Goal: Task Accomplishment & Management: Manage account settings

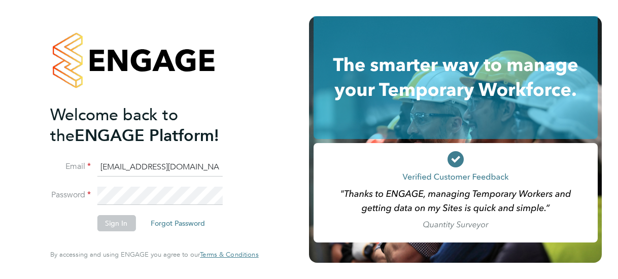
click at [298, 204] on div "Welcome back to the ENGAGE Platform! Email Saqlain.Hussain@justice.gov.uk Passw…" at bounding box center [154, 139] width 309 height 279
click at [218, 165] on input "Saqlain.Hussain@justice.gov.uk" at bounding box center [159, 167] width 125 height 18
type input "S"
type input "Saqlain.Hussain@justice.gov.uk"
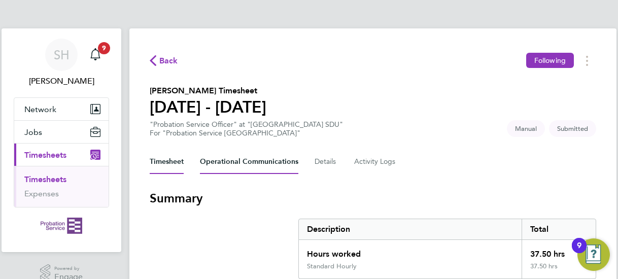
click at [275, 165] on Communications-tab "Operational Communications" at bounding box center [249, 162] width 98 height 24
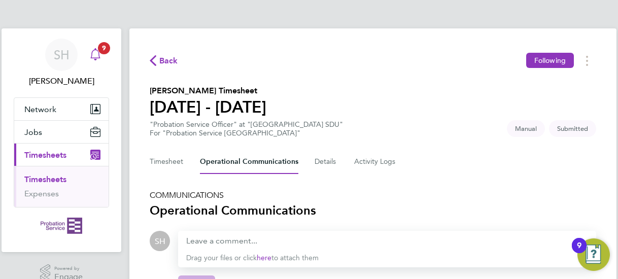
click at [102, 53] on span "9" at bounding box center [104, 48] width 12 height 12
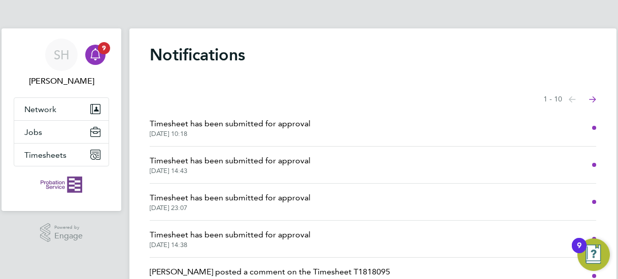
click at [321, 200] on li "Timesheet has been submitted for approval [DATE] 23:07" at bounding box center [373, 202] width 446 height 37
click at [287, 197] on span "Timesheet has been submitted for approval" at bounding box center [230, 198] width 161 height 12
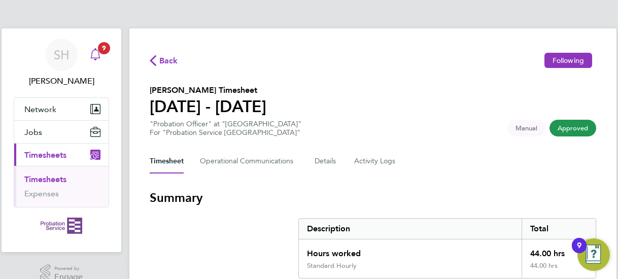
click at [99, 49] on span "9" at bounding box center [104, 48] width 12 height 12
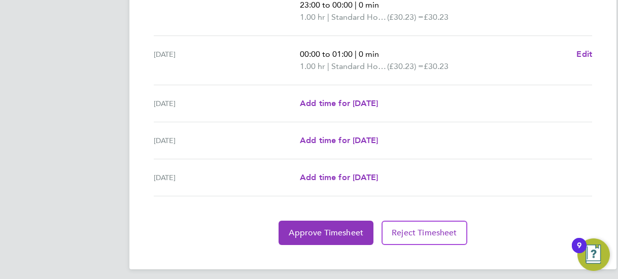
scroll to position [480, 0]
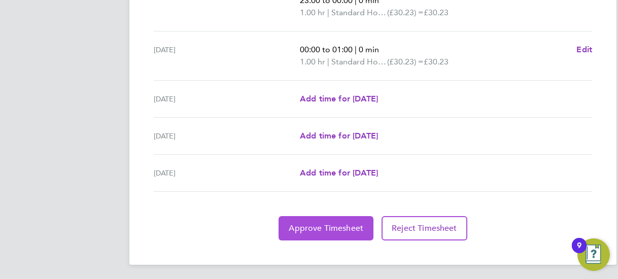
click at [330, 223] on span "Approve Timesheet" at bounding box center [326, 228] width 75 height 10
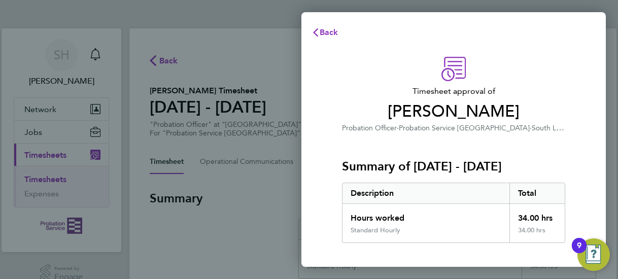
click at [410, 104] on span "Oliver Gomer" at bounding box center [453, 111] width 223 height 20
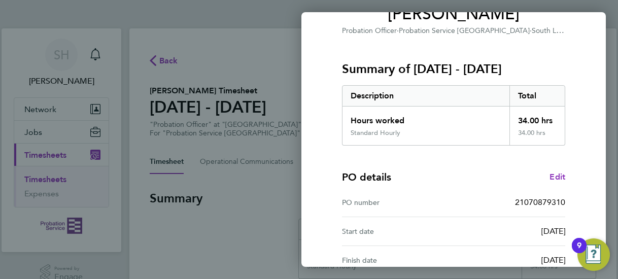
scroll to position [206, 0]
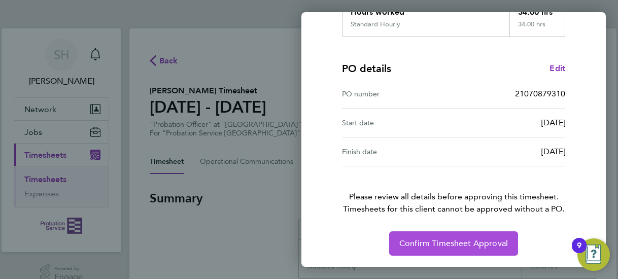
click at [450, 243] on span "Confirm Timesheet Approval" at bounding box center [453, 243] width 109 height 10
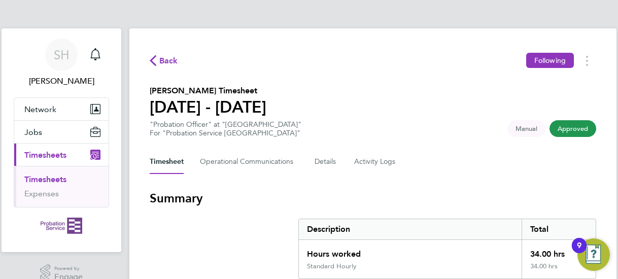
scroll to position [1, 0]
